Goal: Check status: Check status

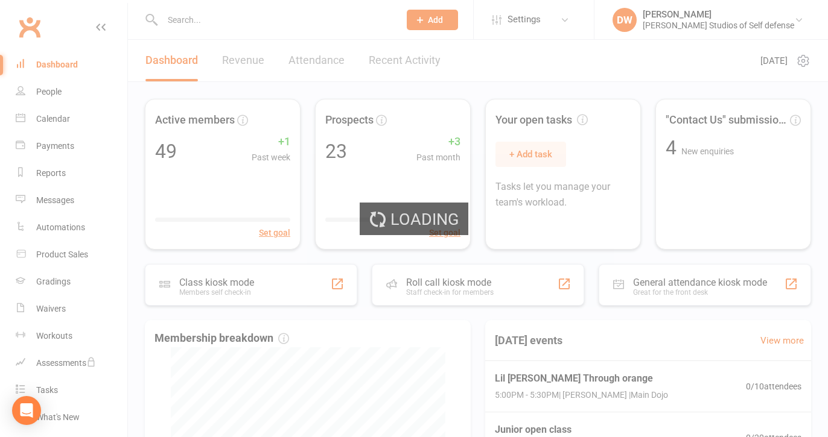
select select "active_trial"
select select "100"
select select "trial_expired"
select select "100"
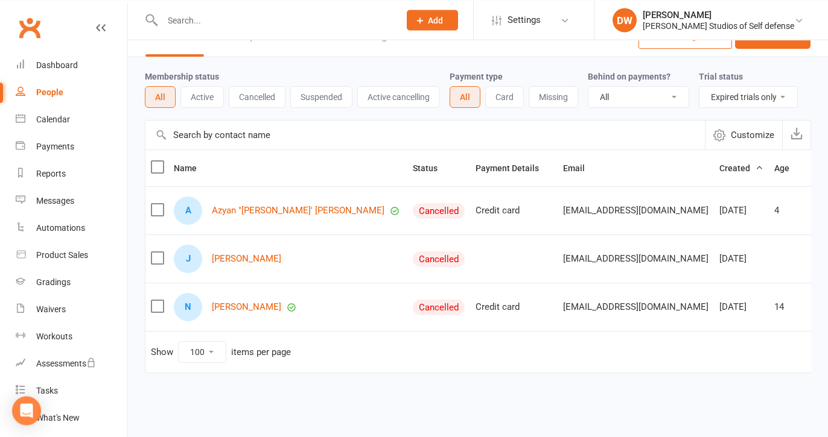
scroll to position [36, 0]
